Goal: Task Accomplishment & Management: Complete application form

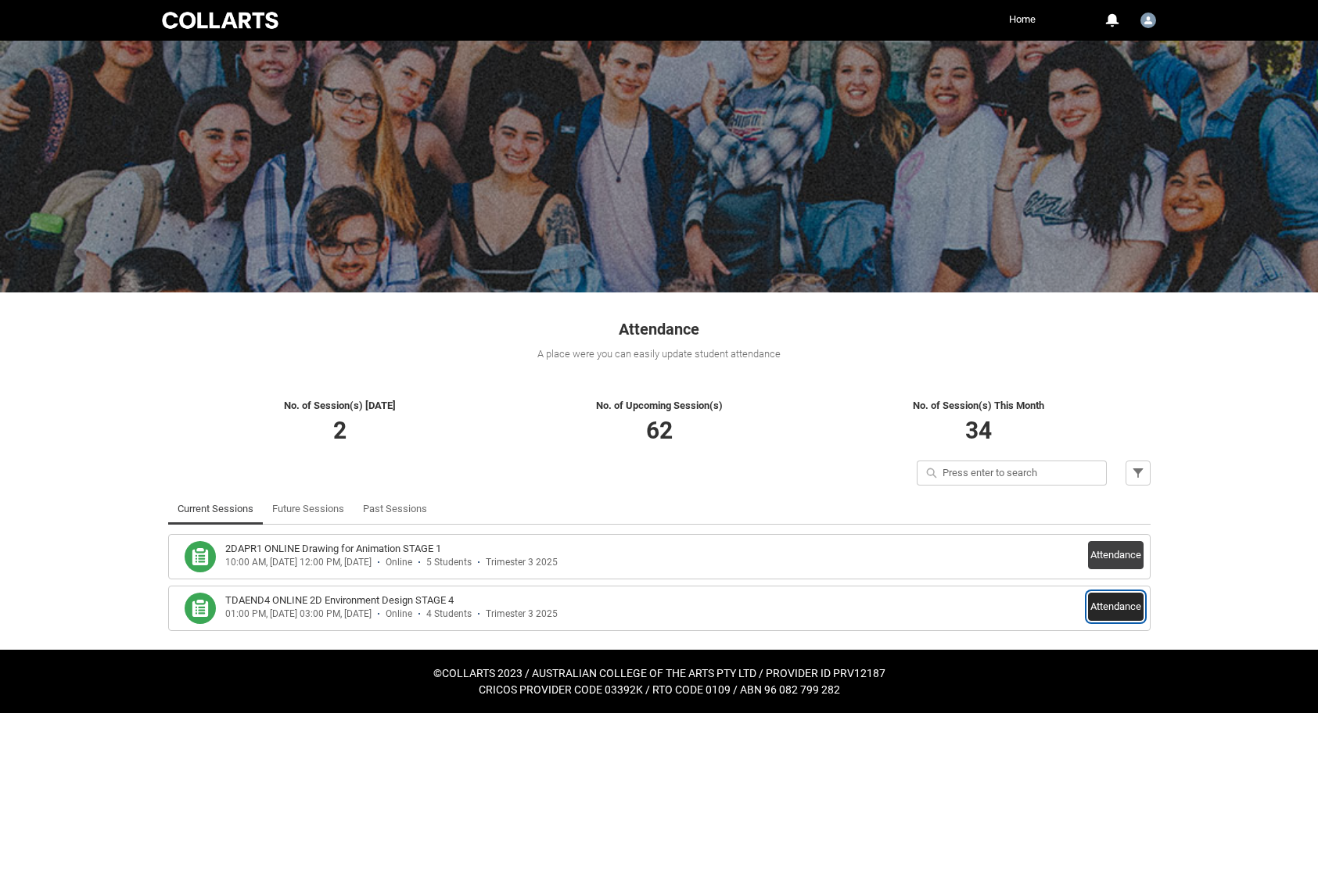
click at [1114, 605] on button "Attendance" at bounding box center [1116, 607] width 55 height 29
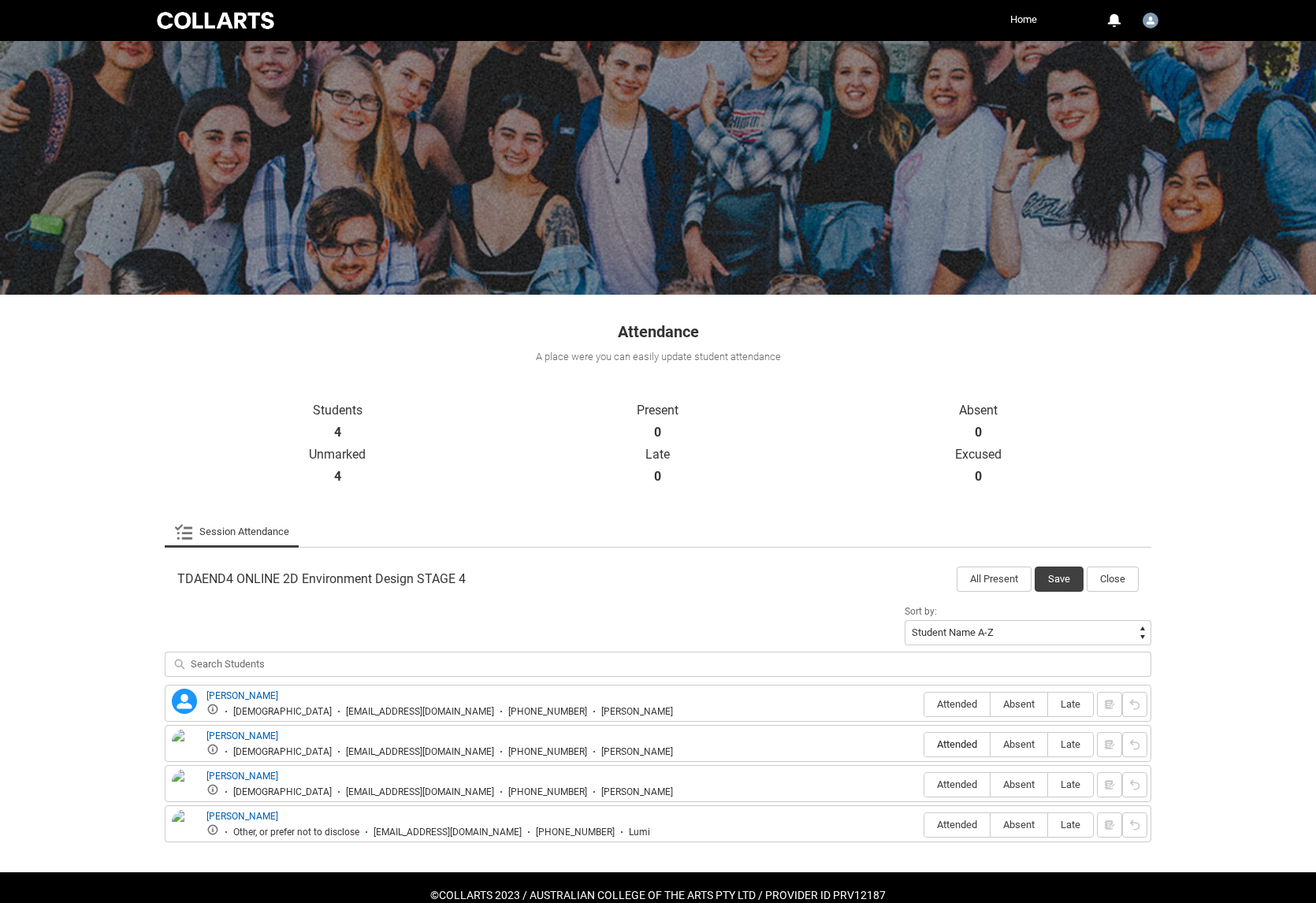
click at [939, 740] on span "Attended" at bounding box center [957, 744] width 65 height 12
click at [925, 744] on input "Attended" at bounding box center [924, 744] width 1 height 1
type lightning-radio-group "Attended"
radio input "true"
click at [965, 822] on span "Attended" at bounding box center [957, 824] width 65 height 12
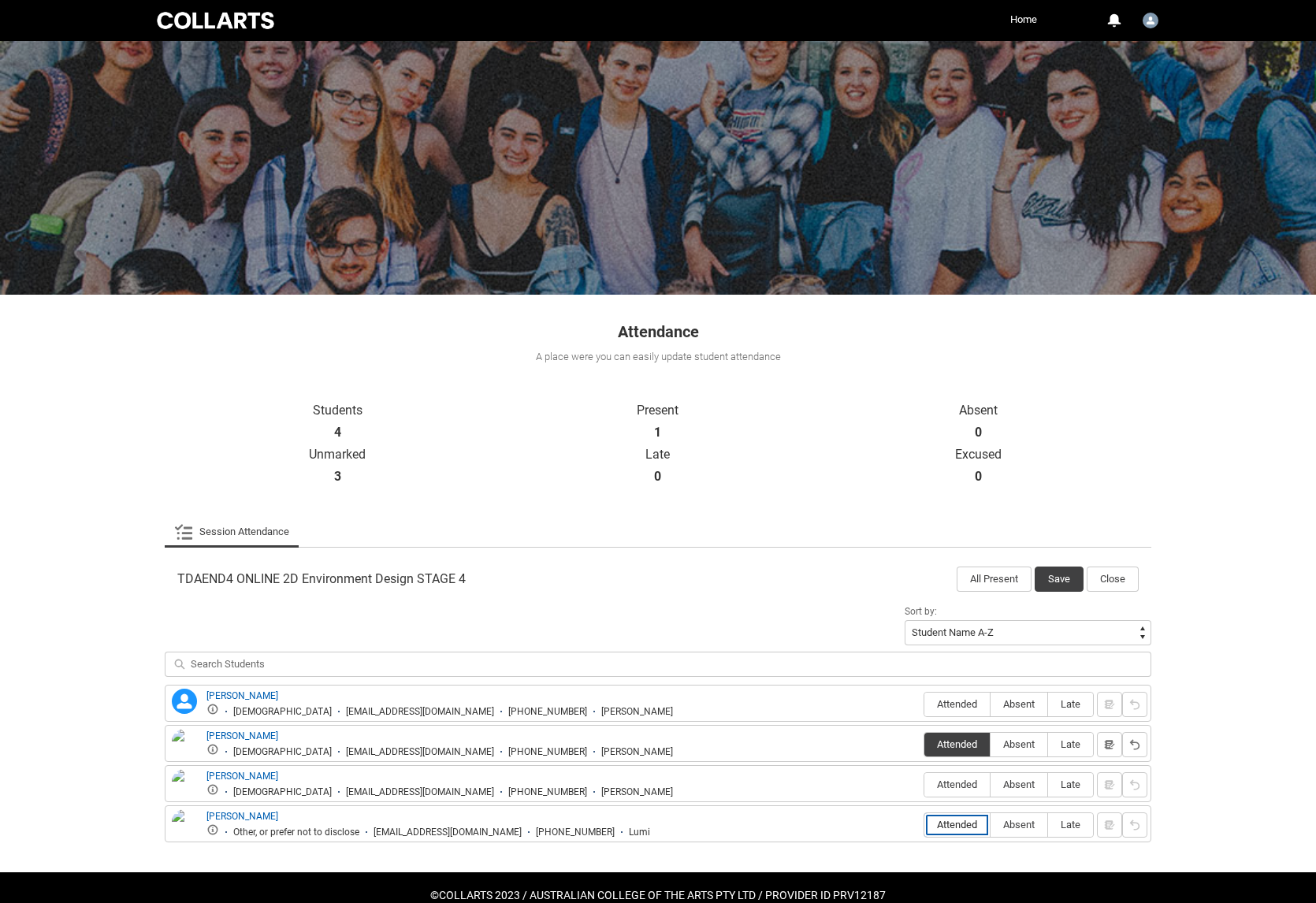
click at [925, 824] on input "Attended" at bounding box center [924, 824] width 1 height 1
type lightning-radio-group "Attended"
radio input "true"
